Goal: Information Seeking & Learning: Learn about a topic

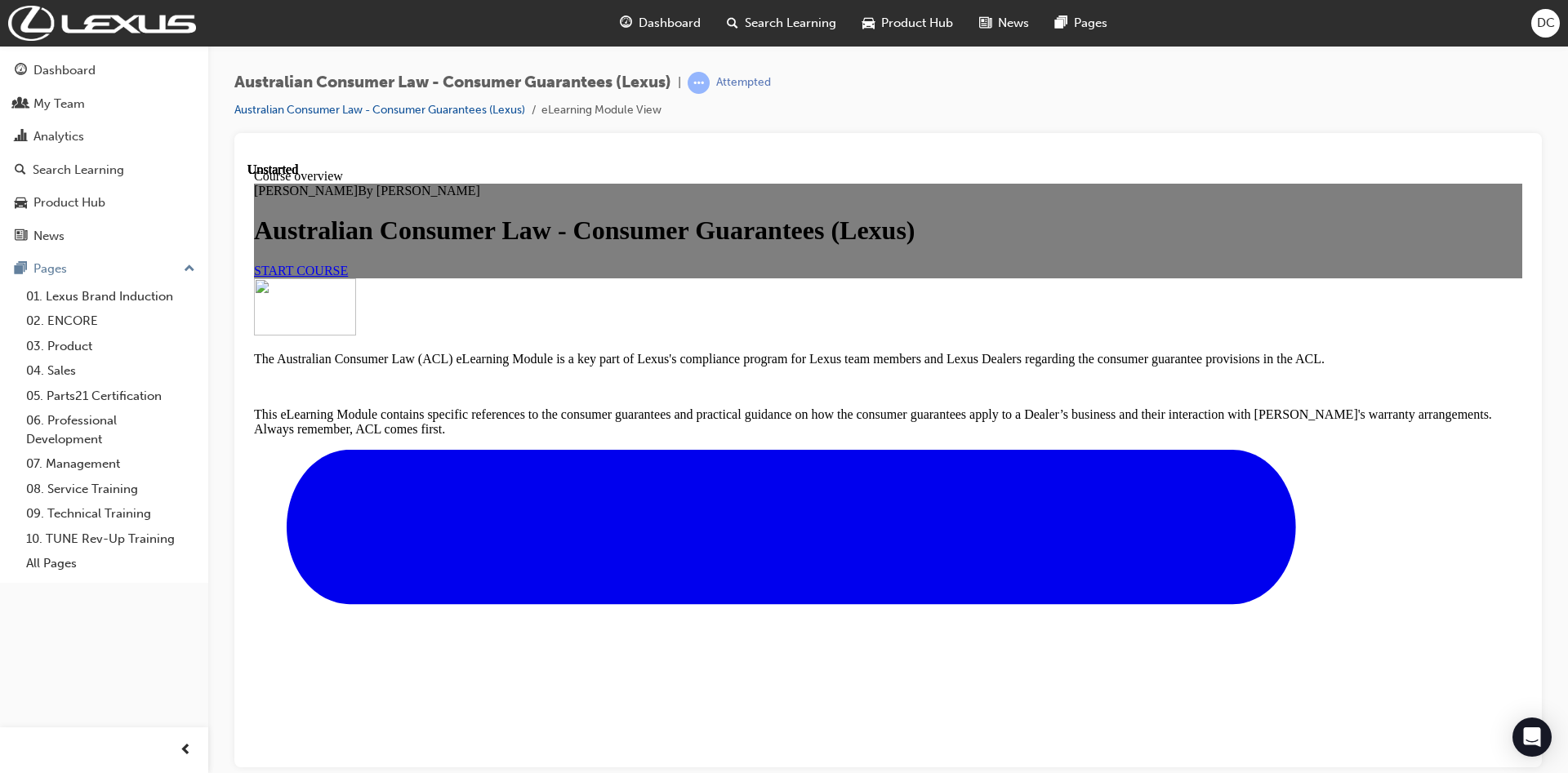
click at [348, 277] on span "START COURSE" at bounding box center [301, 270] width 94 height 14
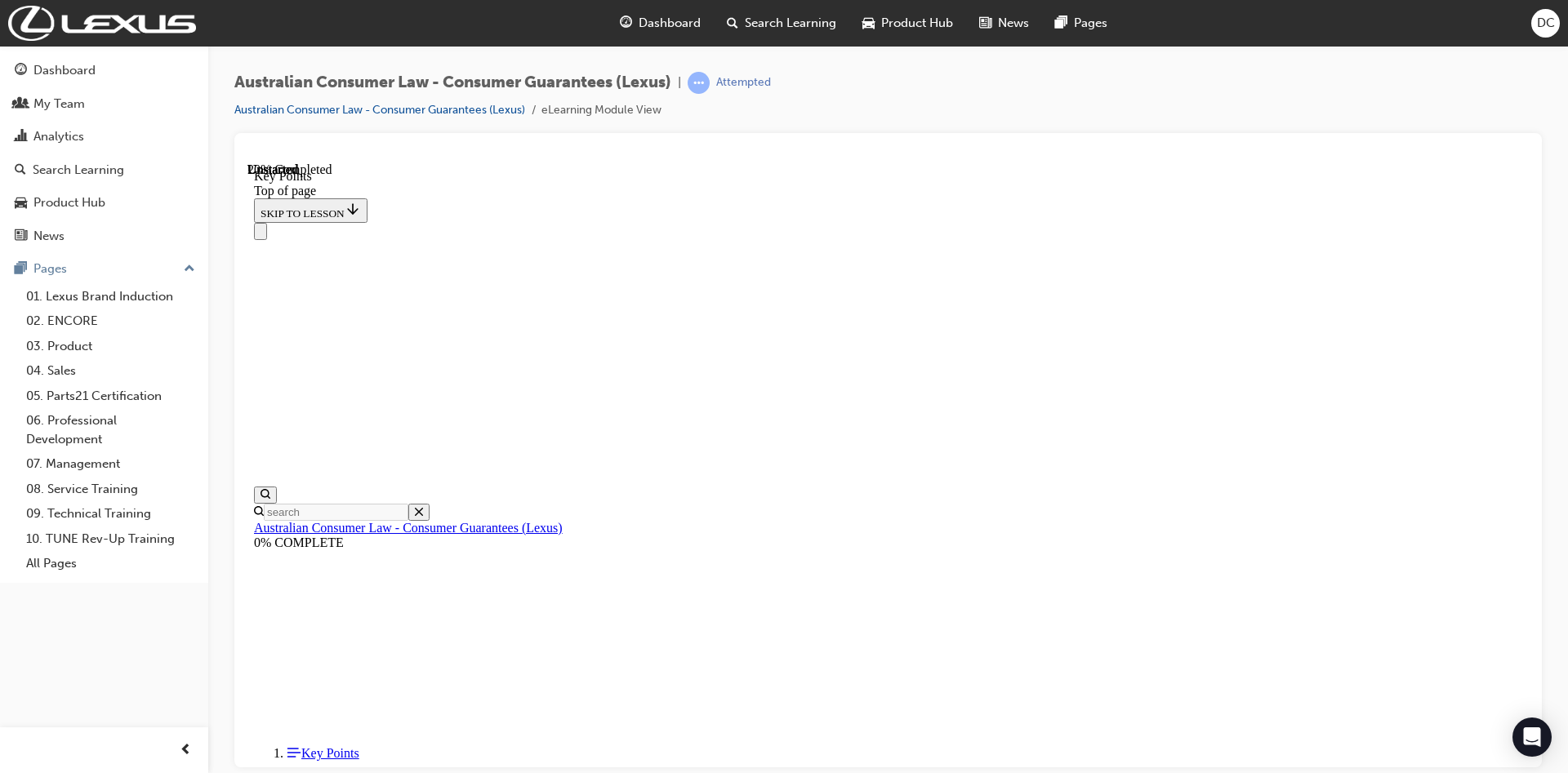
scroll to position [691, 0]
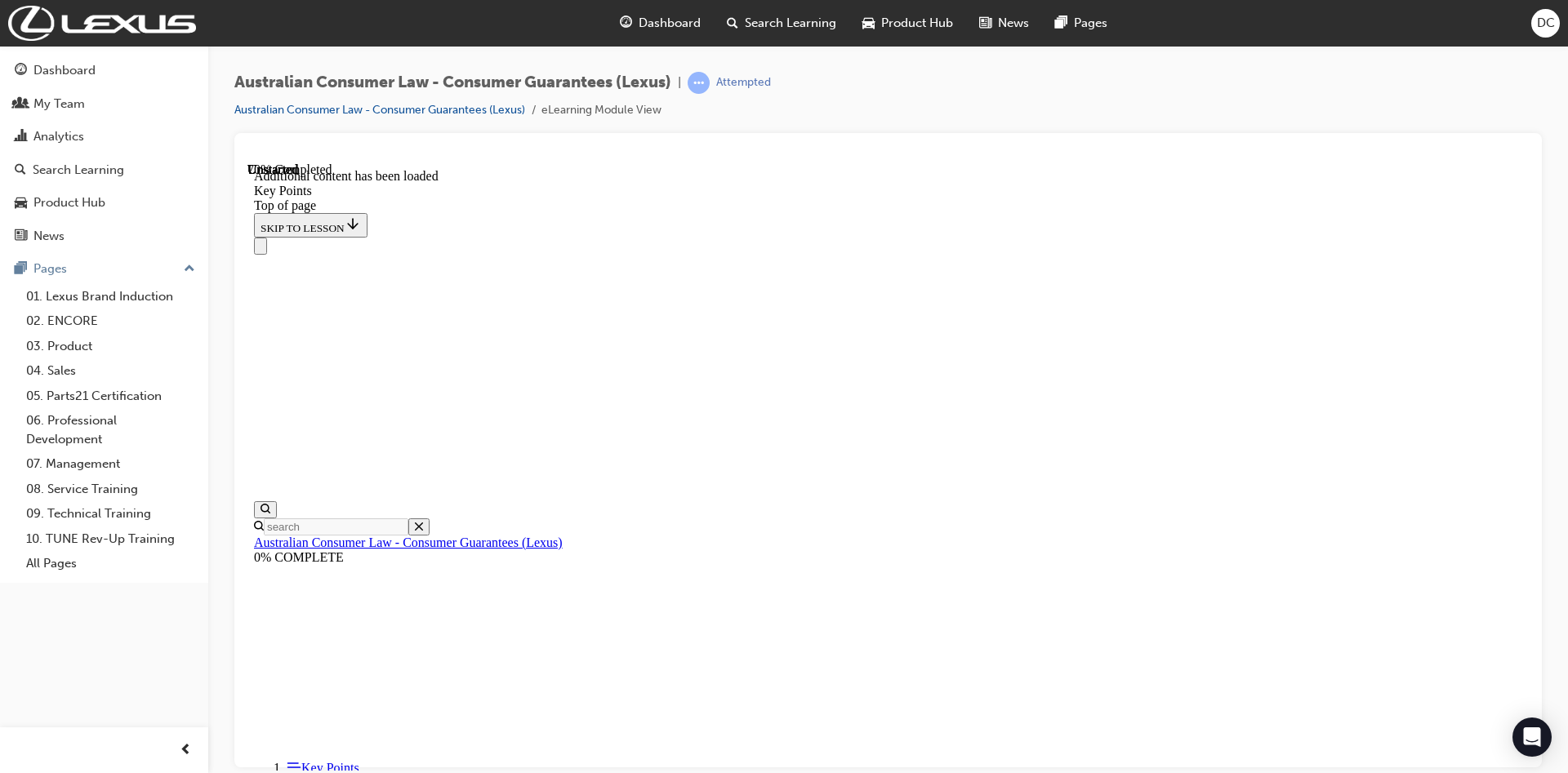
scroll to position [2068, 0]
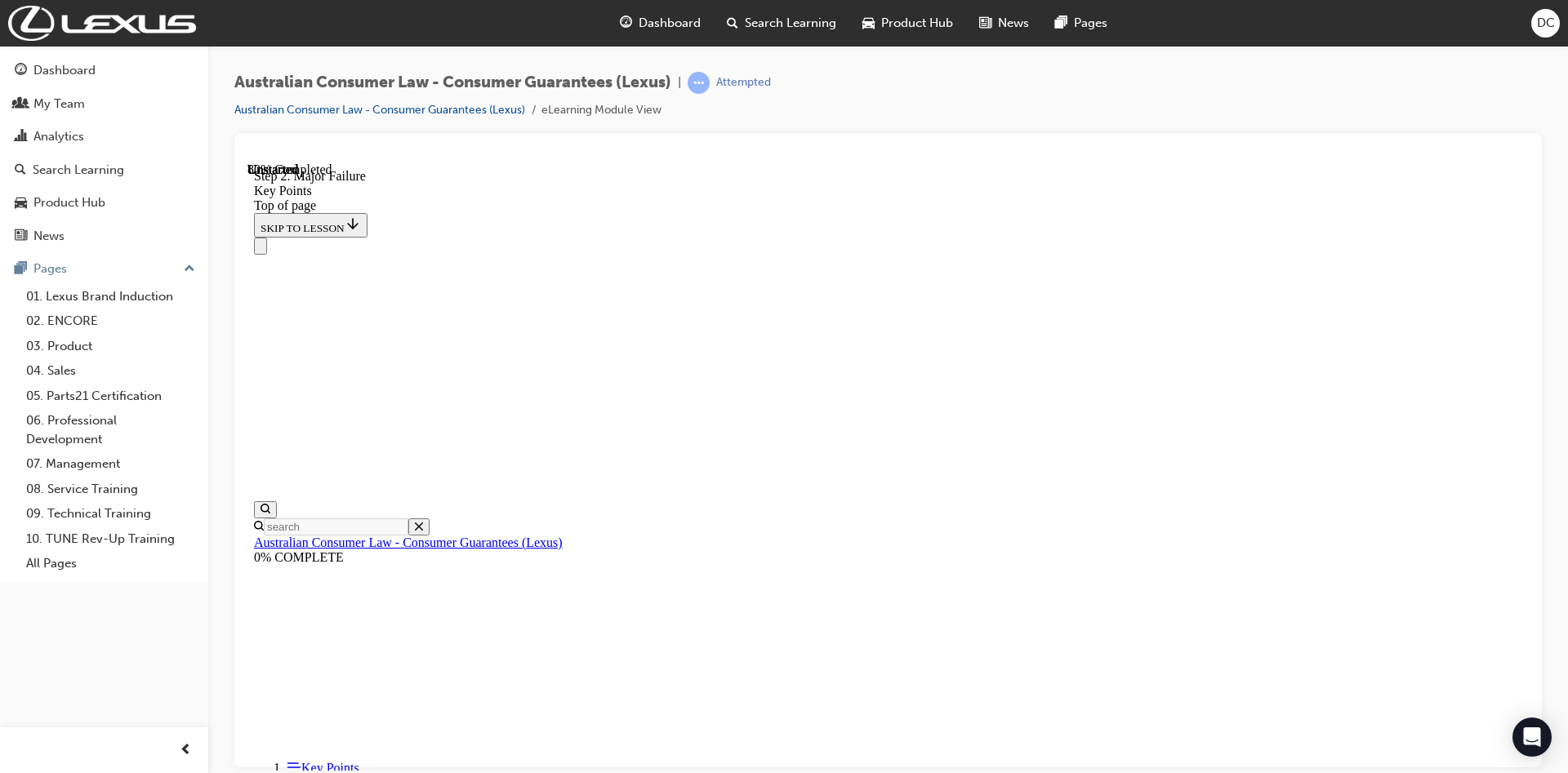
scroll to position [3046, 0]
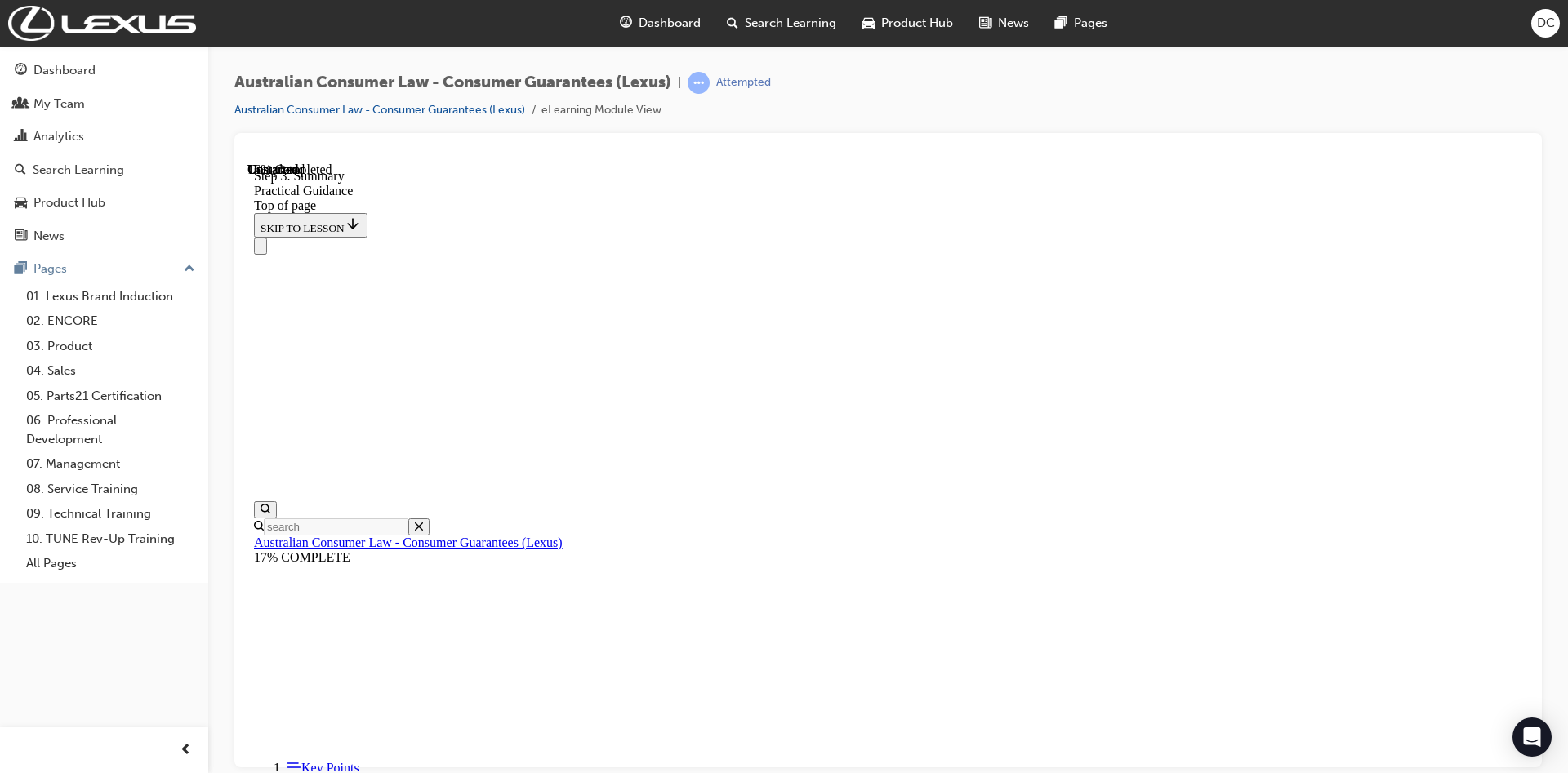
scroll to position [391, 0]
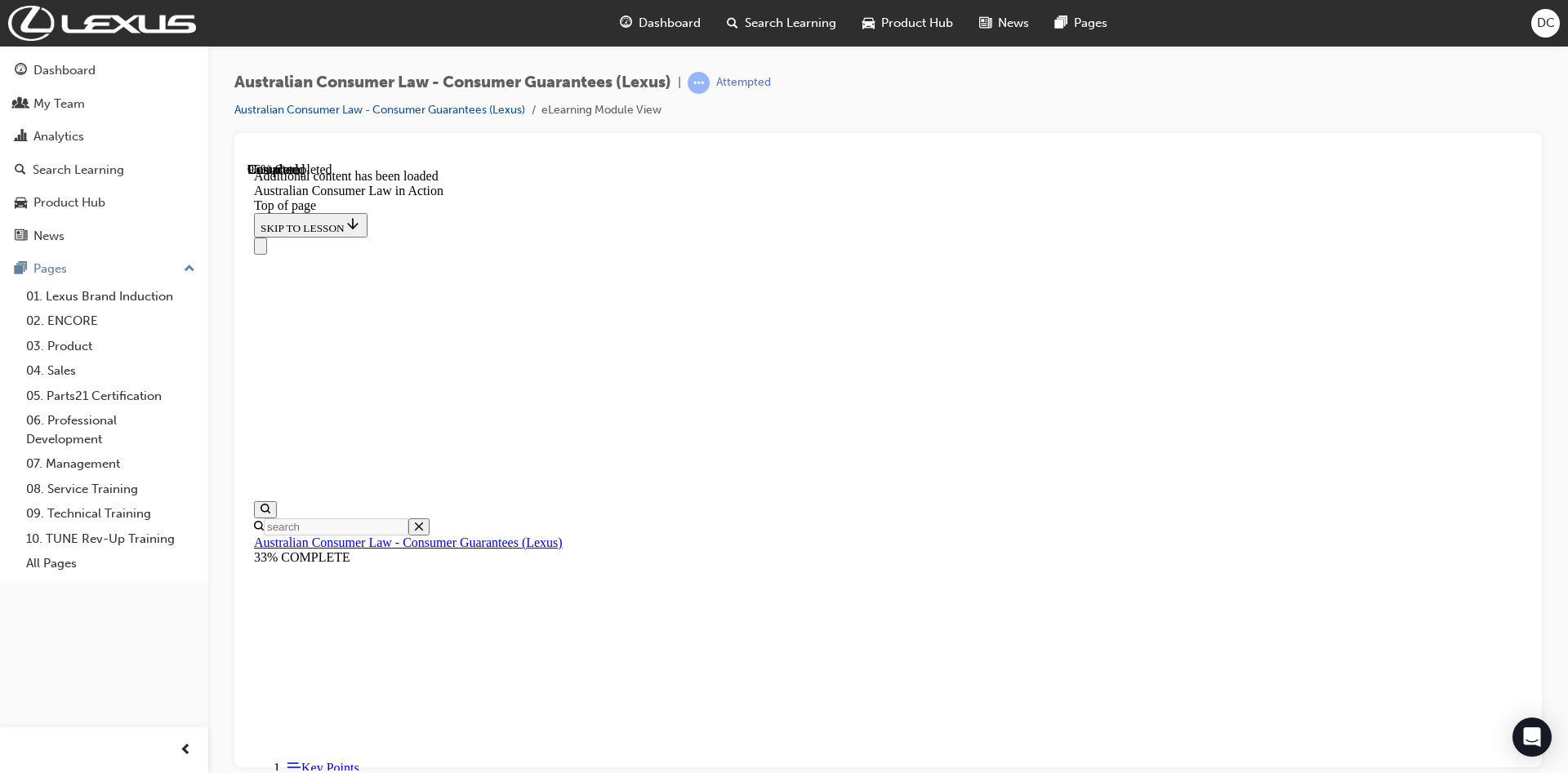
scroll to position [0, 0]
